Goal: Task Accomplishment & Management: Use online tool/utility

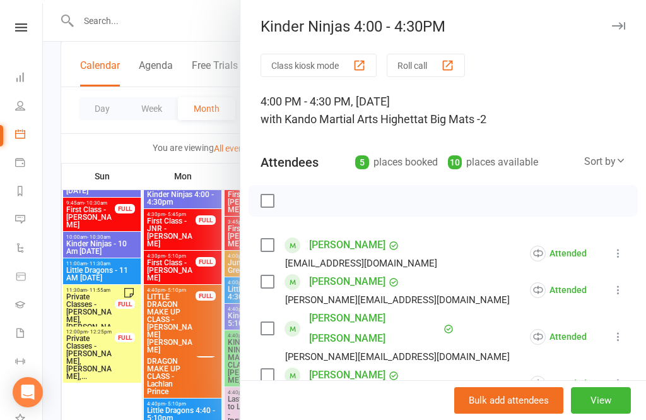
scroll to position [101, 0]
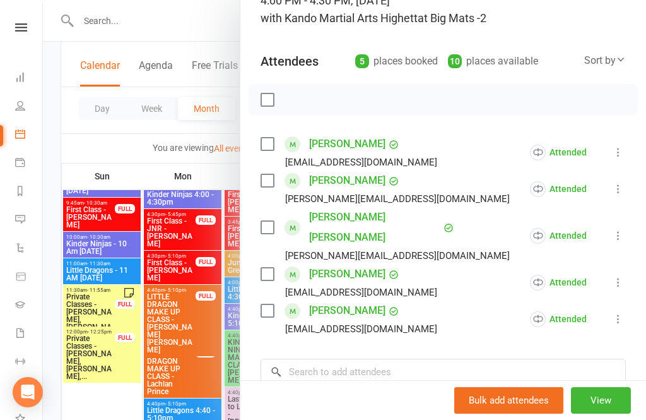
click at [177, 303] on div at bounding box center [344, 210] width 603 height 420
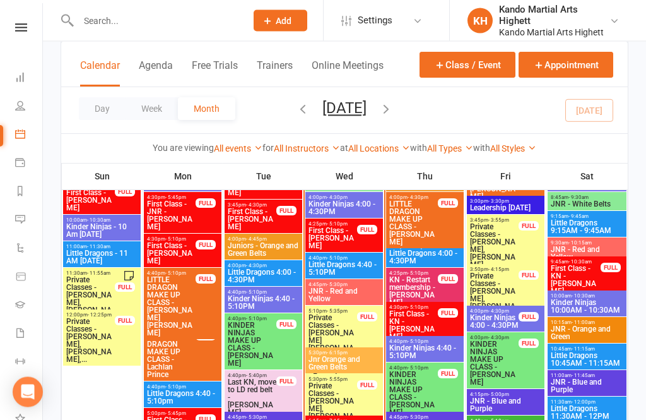
scroll to position [1259, 0]
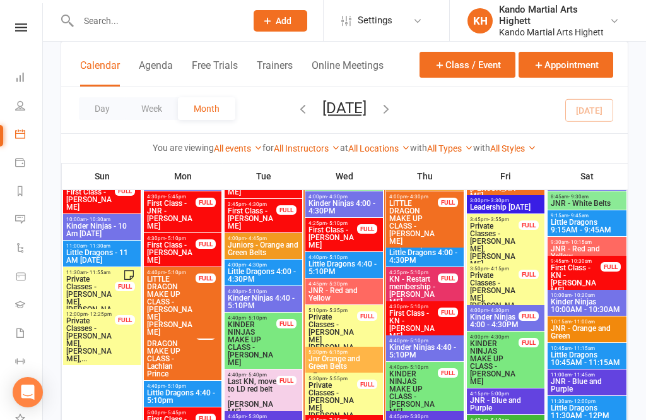
click at [337, 271] on span "Little Dragons 4:40 - 5:10PM" at bounding box center [344, 267] width 73 height 15
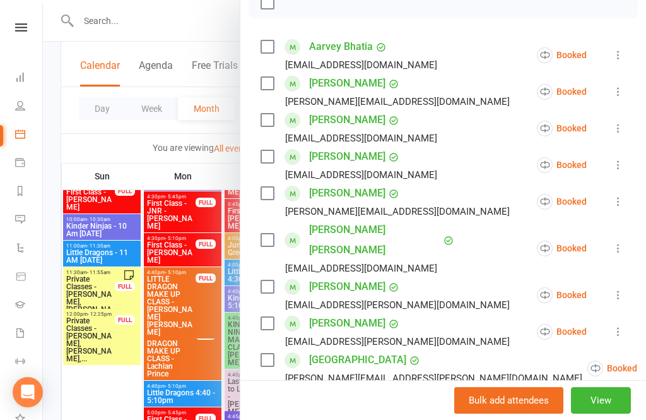
scroll to position [282, 0]
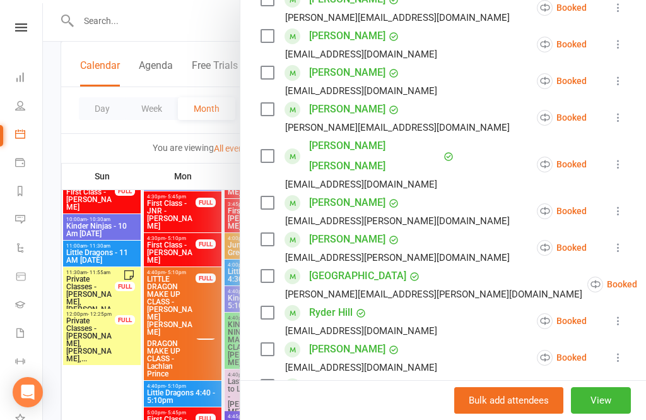
click at [611, 386] on button at bounding box center [618, 393] width 15 height 15
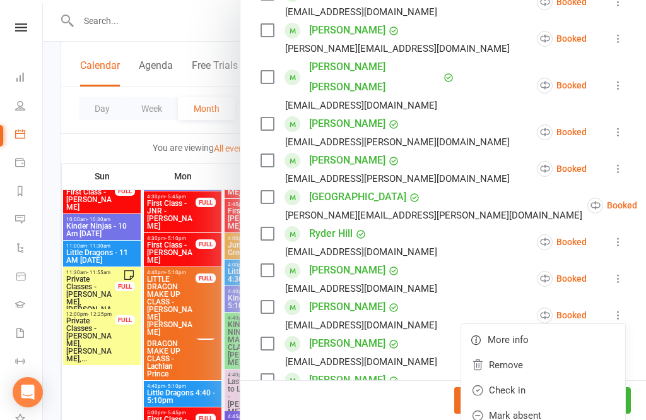
scroll to position [360, 0]
click at [519, 378] on link "Check in" at bounding box center [543, 390] width 164 height 25
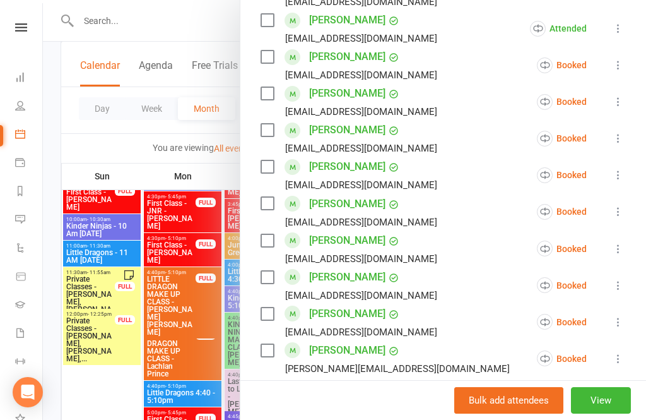
scroll to position [640, 0]
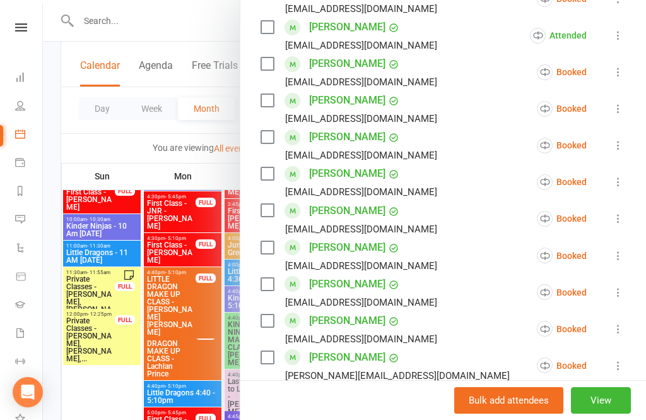
click at [619, 322] on icon at bounding box center [618, 328] width 13 height 13
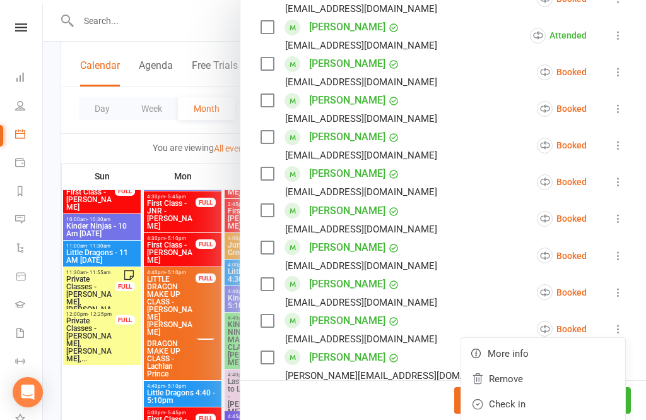
click at [531, 391] on link "Check in" at bounding box center [543, 403] width 164 height 25
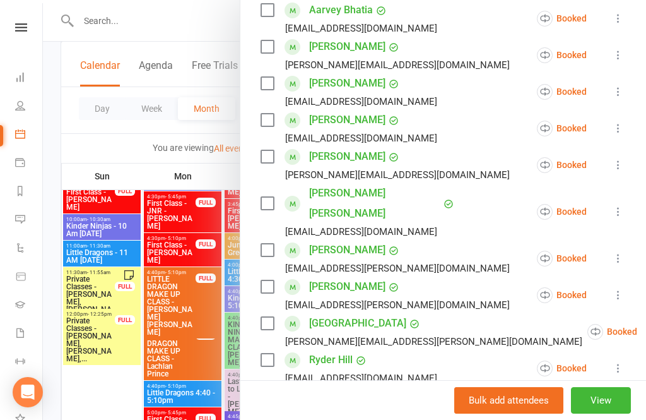
scroll to position [242, 0]
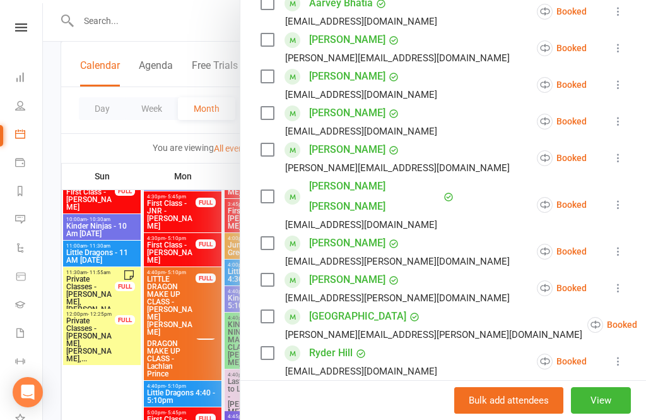
click at [621, 124] on icon at bounding box center [618, 121] width 13 height 13
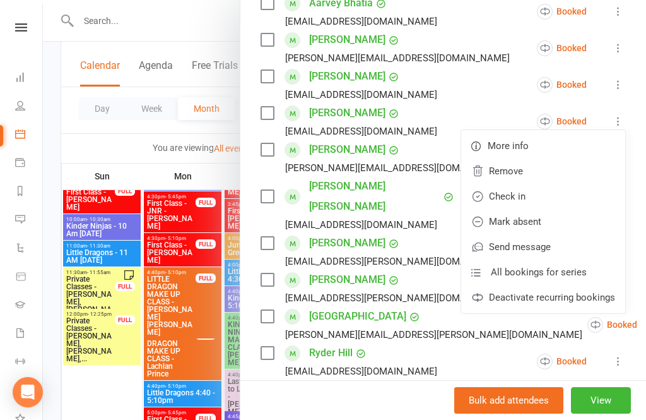
click at [547, 199] on link "Check in" at bounding box center [543, 196] width 164 height 25
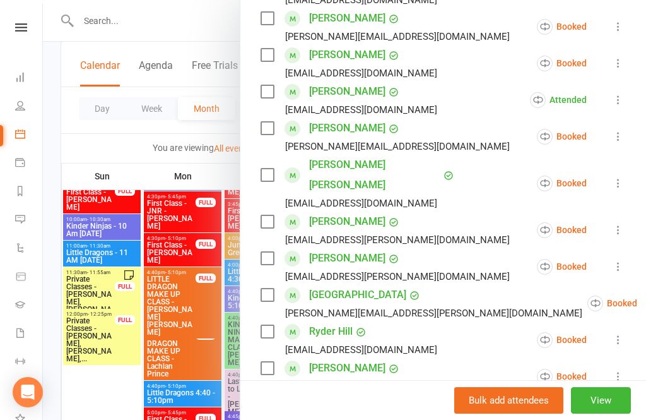
scroll to position [267, 0]
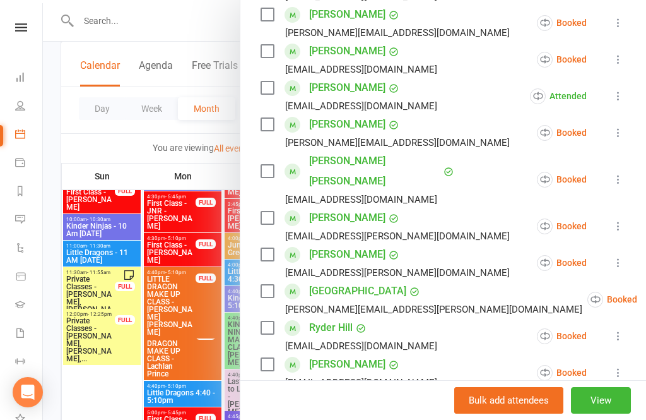
click at [623, 220] on icon at bounding box center [618, 226] width 13 height 13
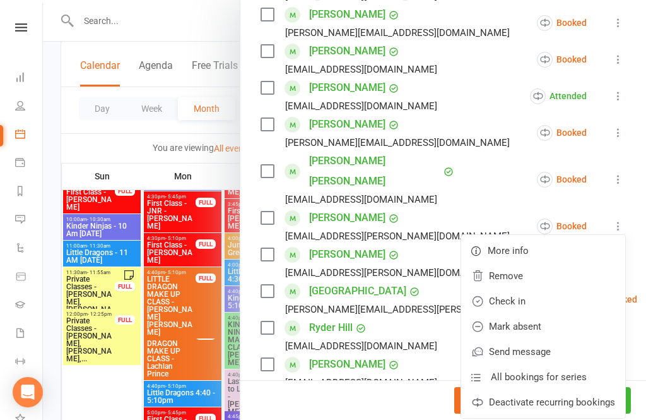
click at [538, 288] on link "Check in" at bounding box center [543, 300] width 164 height 25
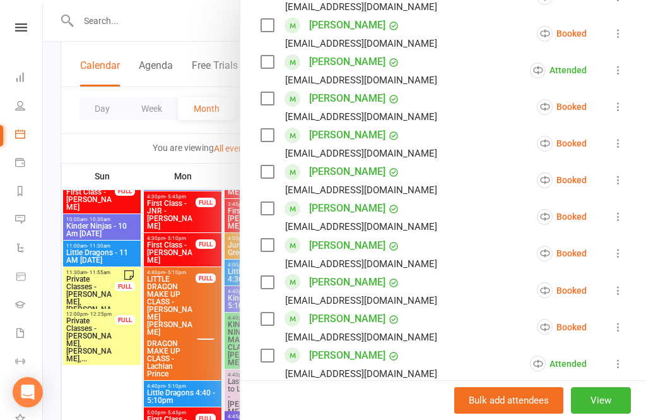
scroll to position [615, 0]
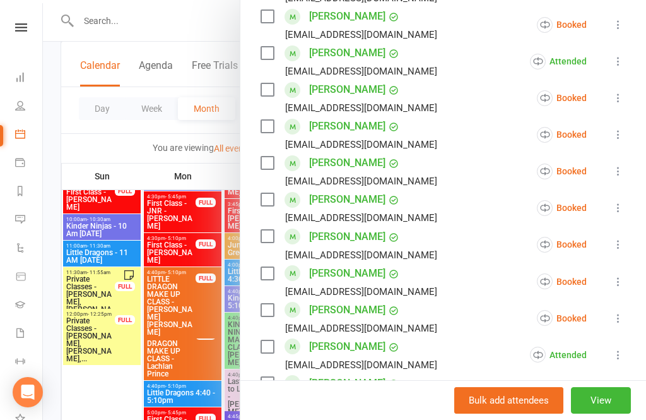
click at [622, 312] on icon at bounding box center [618, 318] width 13 height 13
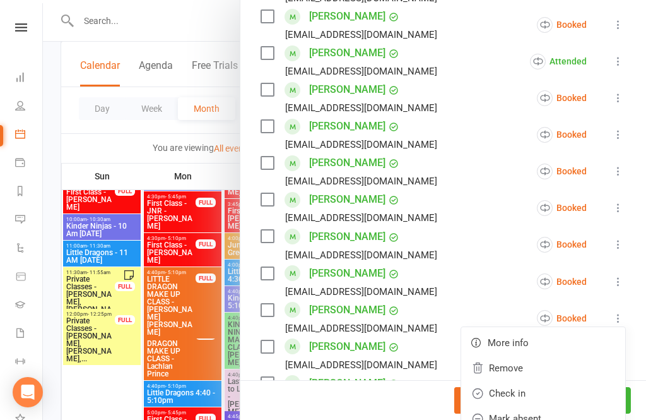
click at [537, 380] on link "Check in" at bounding box center [543, 392] width 164 height 25
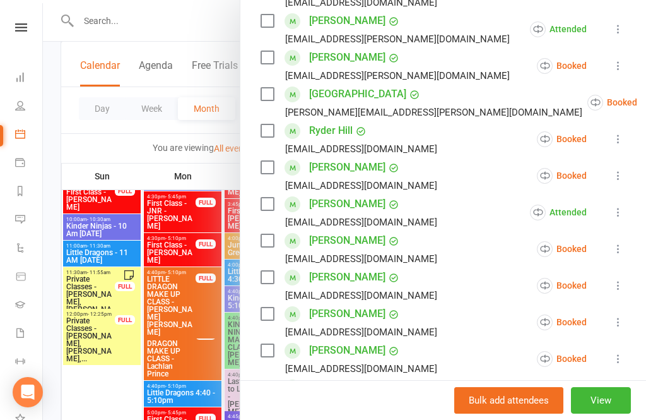
scroll to position [464, 0]
click at [616, 279] on icon at bounding box center [618, 285] width 13 height 13
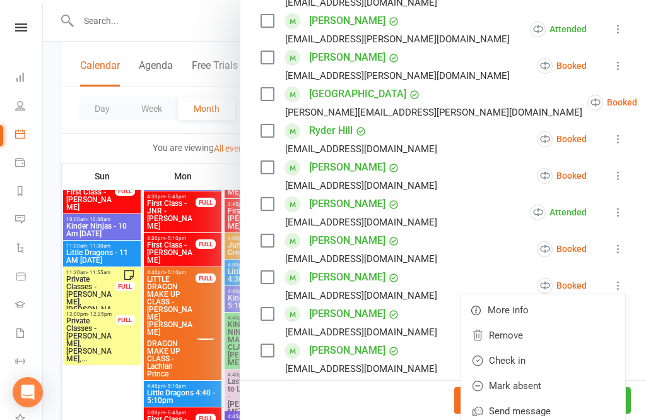
click at [536, 348] on link "Check in" at bounding box center [543, 360] width 164 height 25
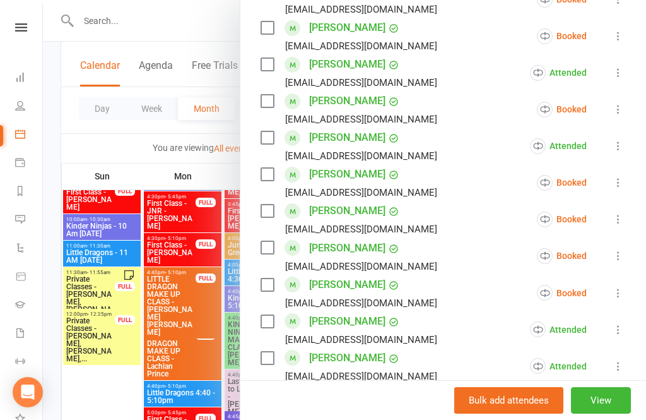
scroll to position [604, 0]
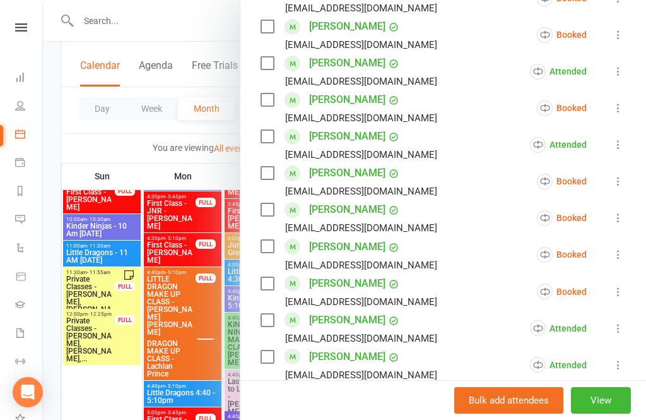
click at [625, 285] on icon at bounding box center [618, 291] width 13 height 13
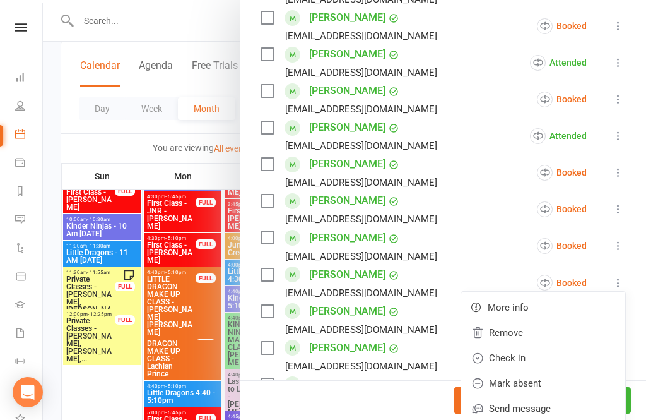
scroll to position [615, 0]
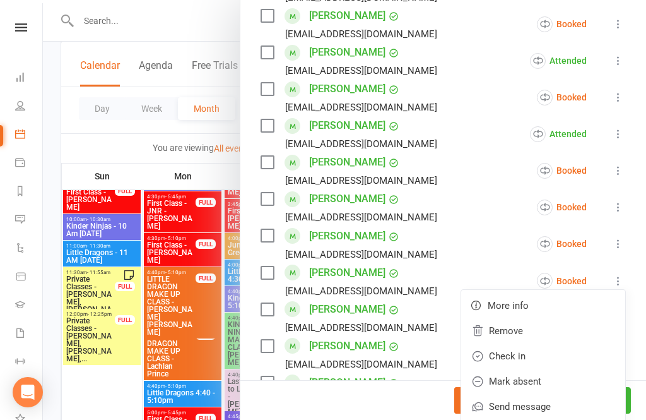
click at [527, 343] on link "Check in" at bounding box center [543, 355] width 164 height 25
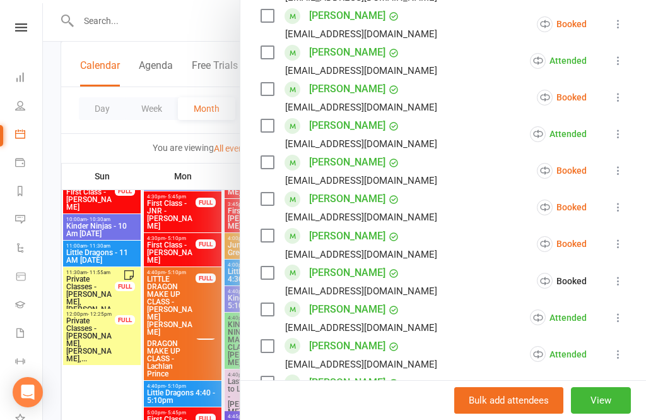
click at [620, 274] on icon at bounding box center [618, 280] width 13 height 13
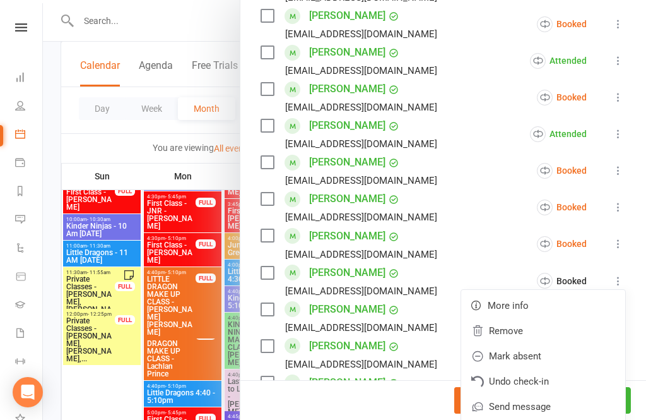
click at [621, 274] on icon at bounding box center [618, 280] width 13 height 13
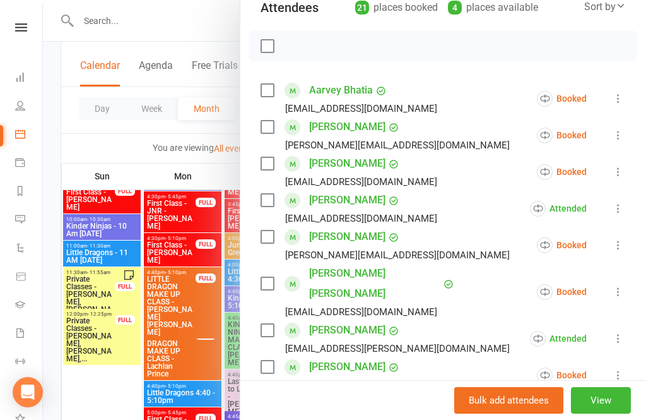
scroll to position [141, 0]
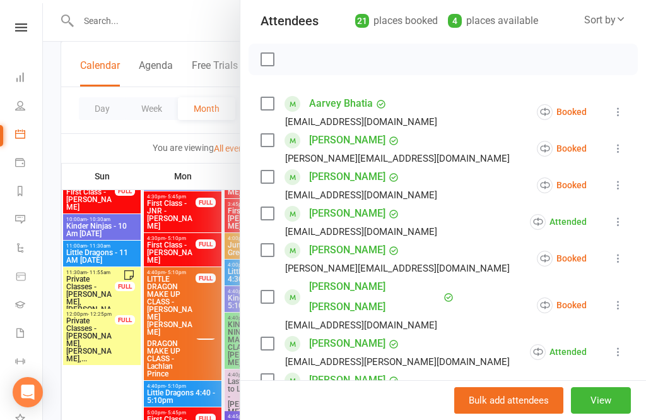
click at [621, 298] on icon at bounding box center [618, 304] width 13 height 13
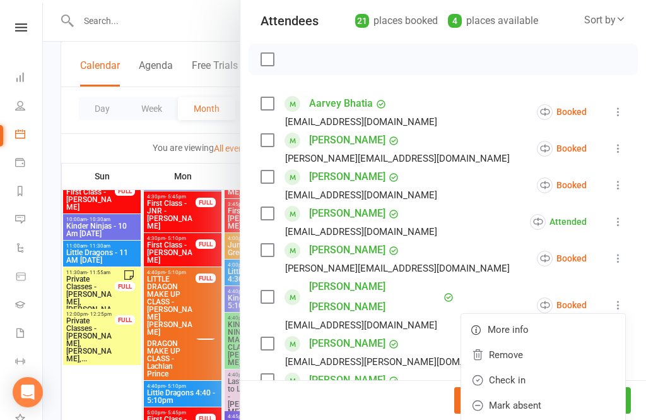
click at [536, 367] on link "Check in" at bounding box center [543, 379] width 164 height 25
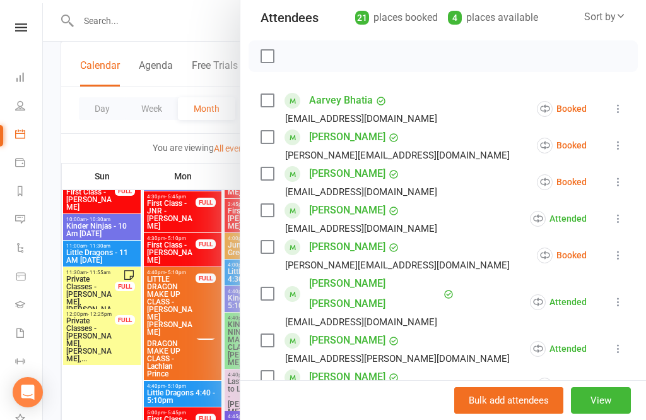
scroll to position [150, 0]
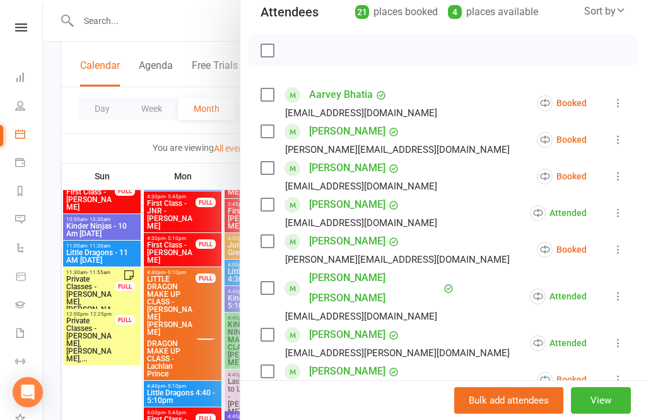
click at [619, 174] on icon at bounding box center [618, 176] width 13 height 13
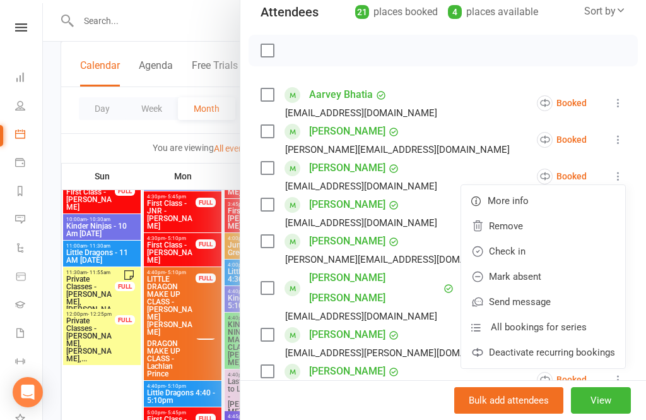
click at [531, 253] on link "Check in" at bounding box center [543, 250] width 164 height 25
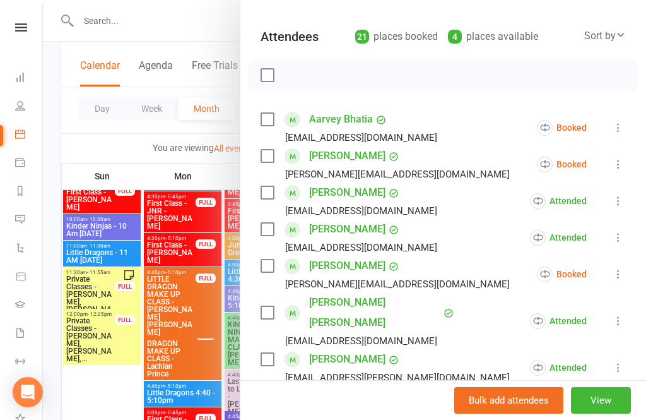
scroll to position [120, 0]
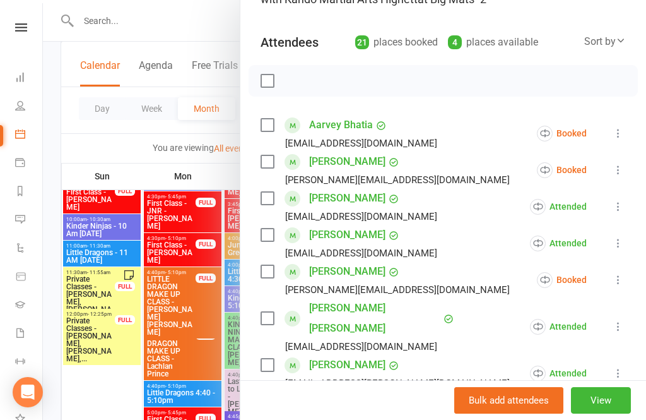
click at [624, 129] on icon at bounding box center [618, 133] width 13 height 13
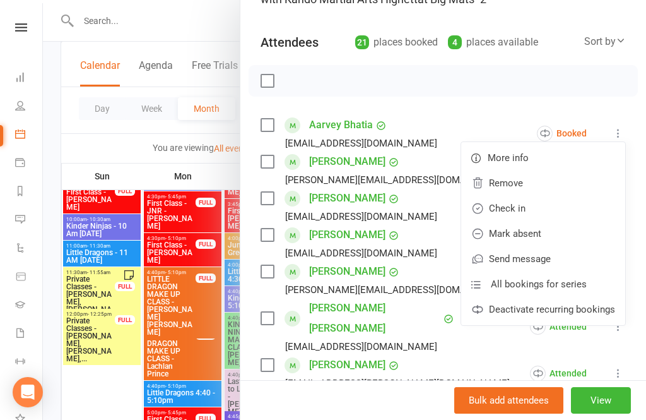
click at [542, 211] on link "Check in" at bounding box center [543, 208] width 164 height 25
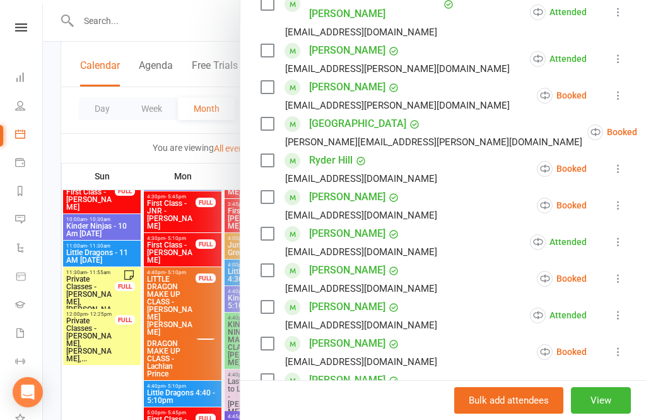
scroll to position [435, 0]
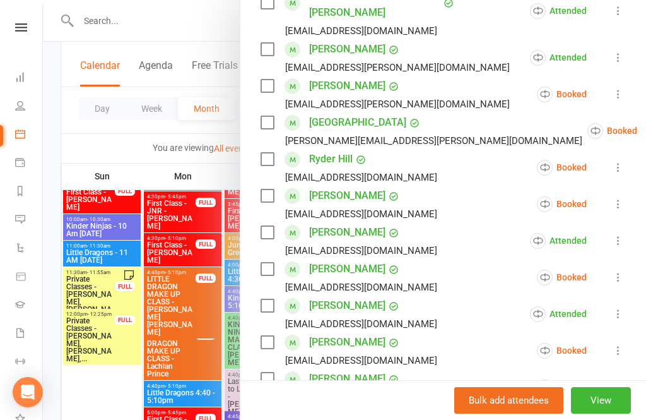
click at [625, 161] on icon at bounding box center [618, 167] width 13 height 13
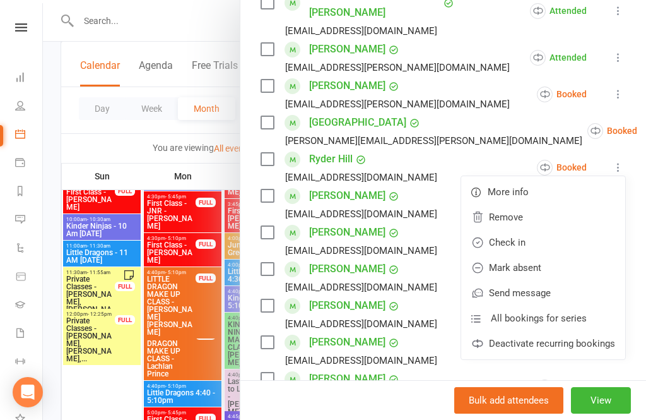
click at [537, 230] on link "Check in" at bounding box center [543, 242] width 164 height 25
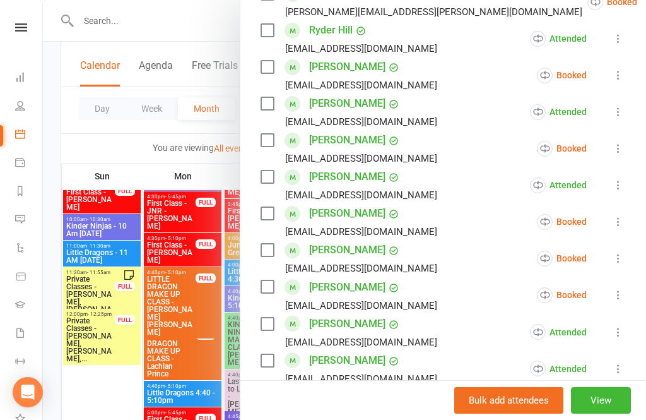
scroll to position [571, 0]
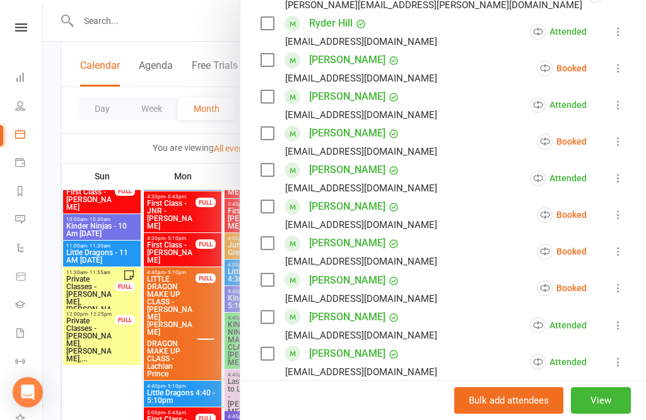
click at [623, 208] on icon at bounding box center [618, 214] width 13 height 13
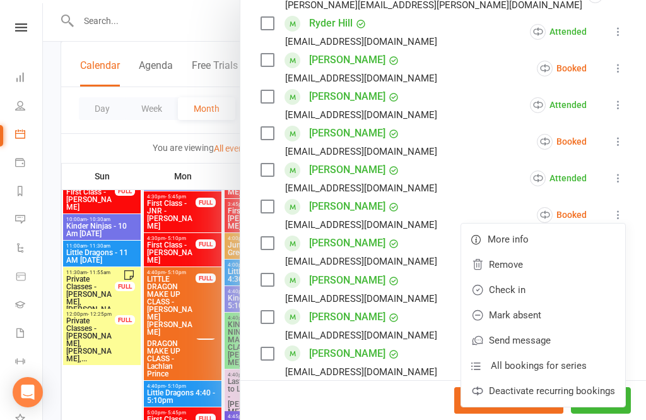
click at [533, 277] on link "Check in" at bounding box center [543, 289] width 164 height 25
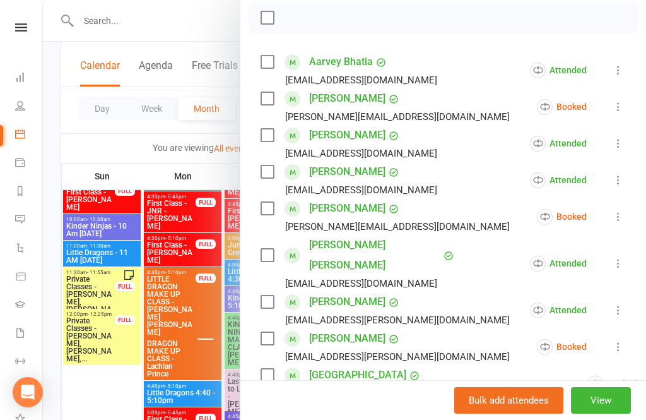
scroll to position [183, 0]
click at [620, 216] on icon at bounding box center [618, 216] width 13 height 13
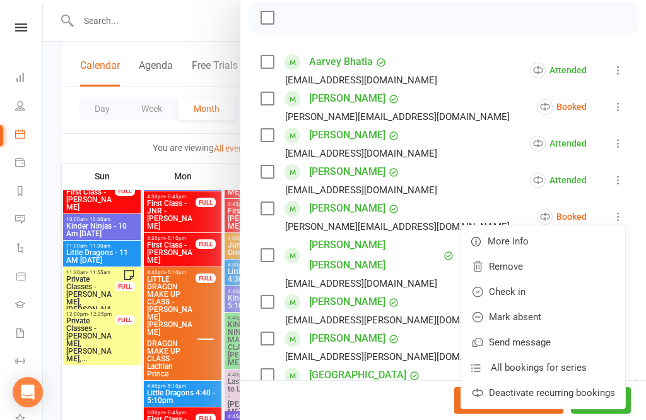
click at [534, 293] on link "Check in" at bounding box center [543, 291] width 164 height 25
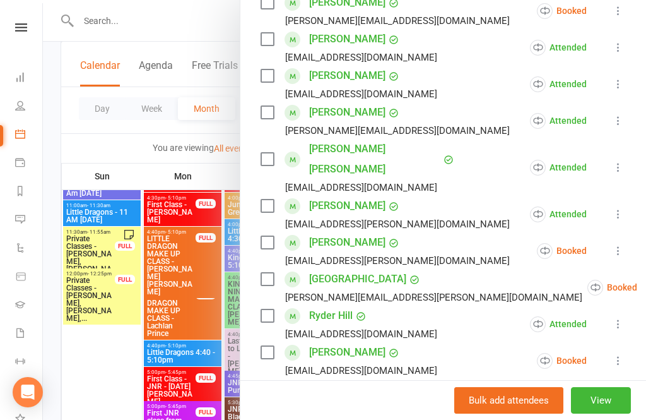
scroll to position [284, 0]
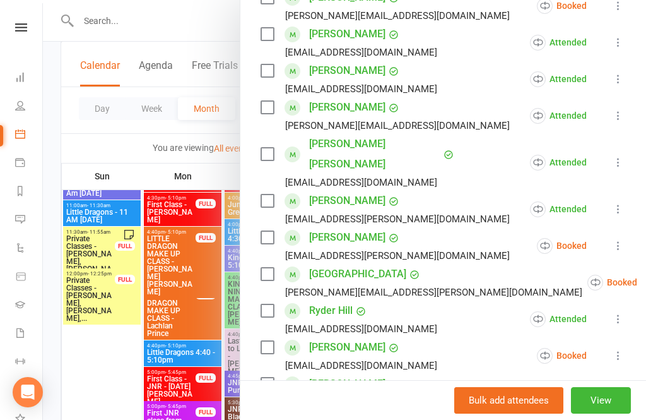
click at [616, 239] on icon at bounding box center [618, 245] width 13 height 13
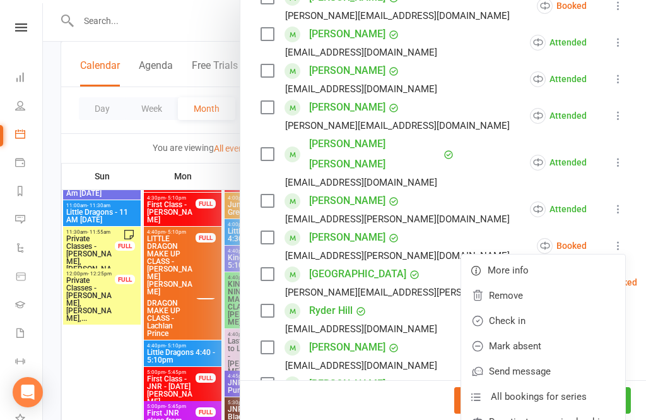
click at [529, 308] on link "Check in" at bounding box center [543, 320] width 164 height 25
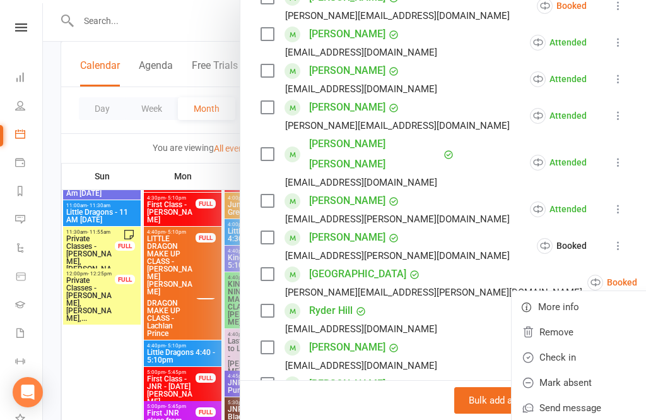
click at [543, 344] on link "Check in" at bounding box center [594, 356] width 164 height 25
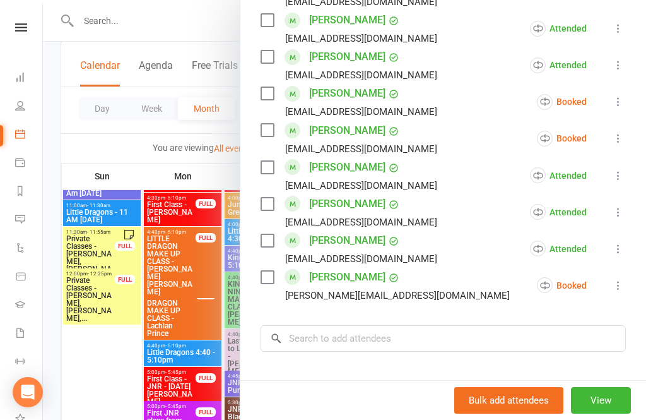
scroll to position [722, 0]
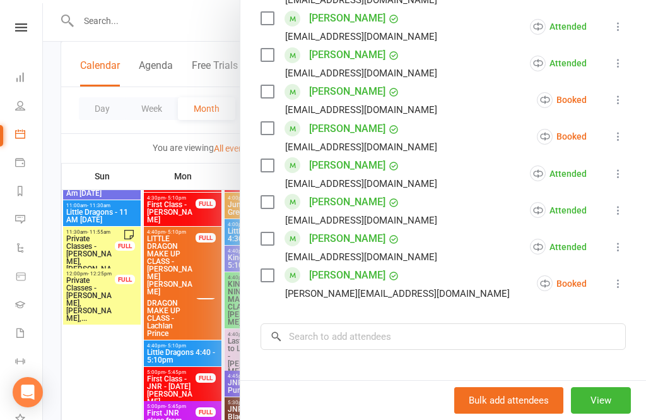
click at [620, 277] on icon at bounding box center [618, 283] width 13 height 13
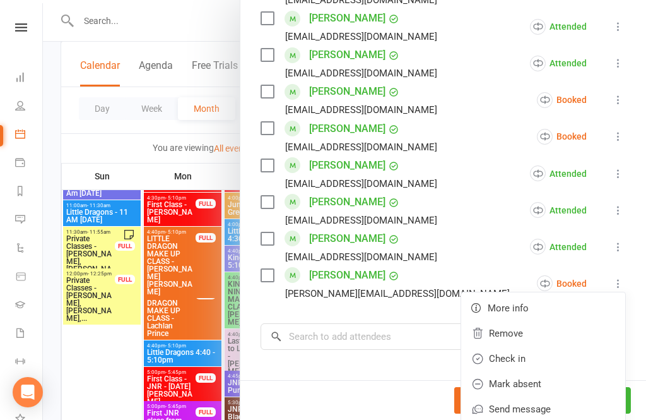
click at [539, 346] on link "Check in" at bounding box center [543, 358] width 164 height 25
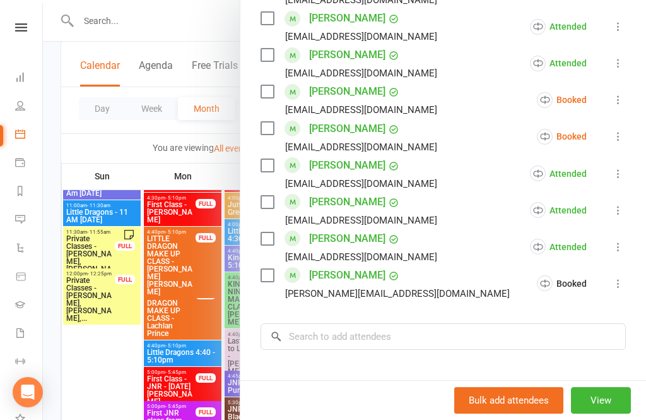
click at [613, 128] on li "[PERSON_NAME] [EMAIL_ADDRESS][DOMAIN_NAME] Booked More info Remove Check in Mar…" at bounding box center [443, 136] width 365 height 37
click at [613, 129] on button at bounding box center [618, 136] width 15 height 15
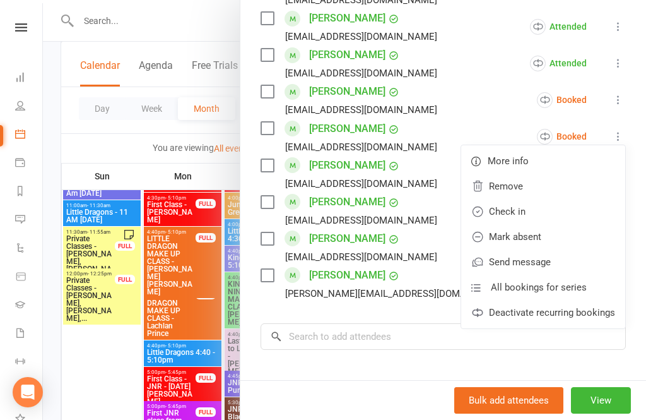
click at [519, 199] on link "Check in" at bounding box center [543, 211] width 164 height 25
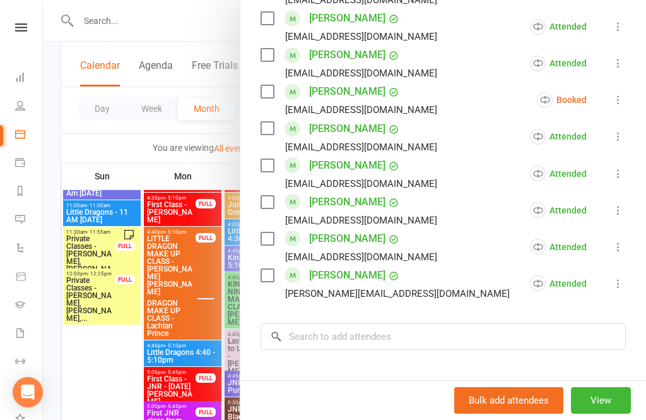
click at [175, 370] on div at bounding box center [344, 210] width 603 height 420
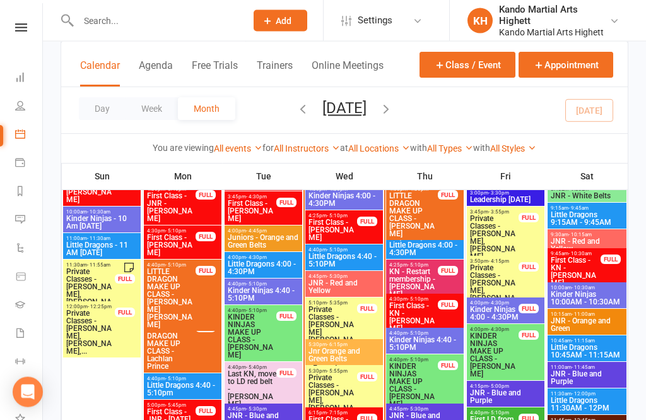
scroll to position [1268, 0]
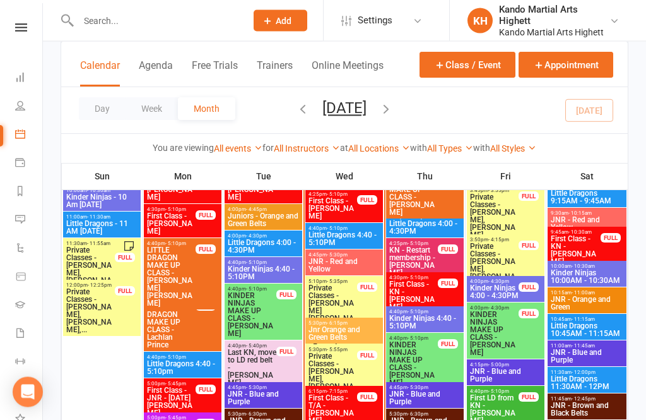
click at [358, 305] on div "5:10pm - 5:35pm Private Classes - [PERSON_NAME] [PERSON_NAME] FULL" at bounding box center [344, 311] width 78 height 71
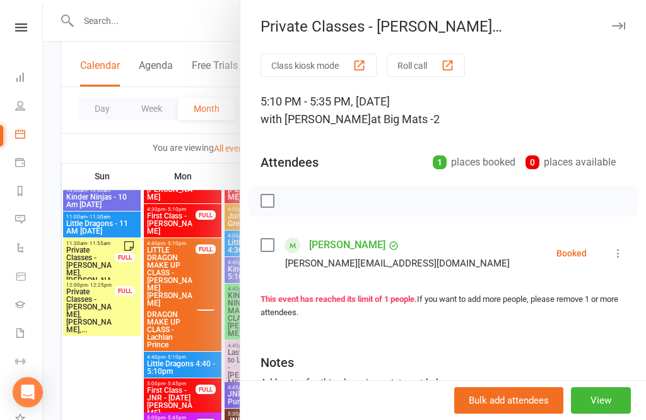
click at [615, 251] on icon at bounding box center [618, 253] width 13 height 13
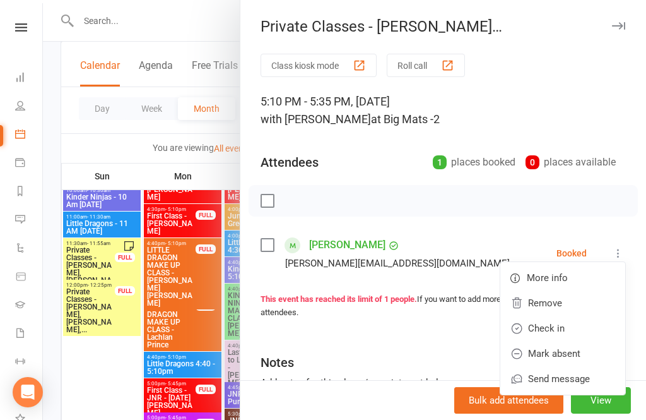
click at [557, 334] on link "Check in" at bounding box center [562, 327] width 125 height 25
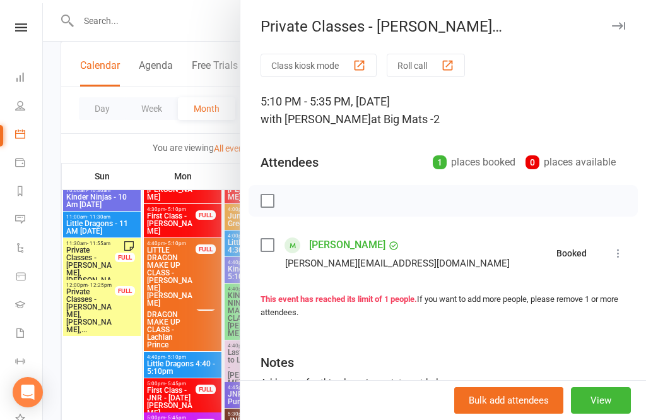
click at [93, 333] on div at bounding box center [344, 210] width 603 height 420
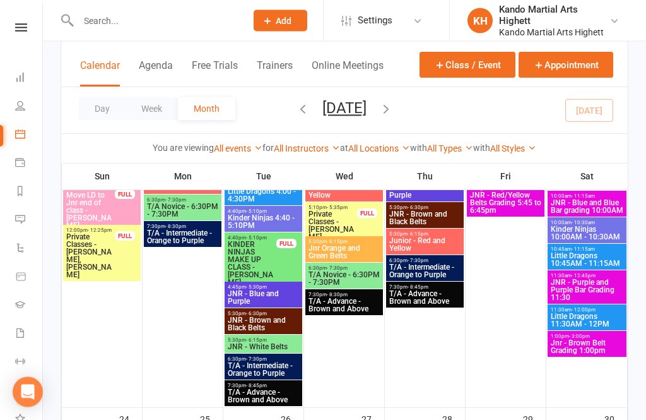
scroll to position [1871, 0]
